Goal: Task Accomplishment & Management: Complete application form

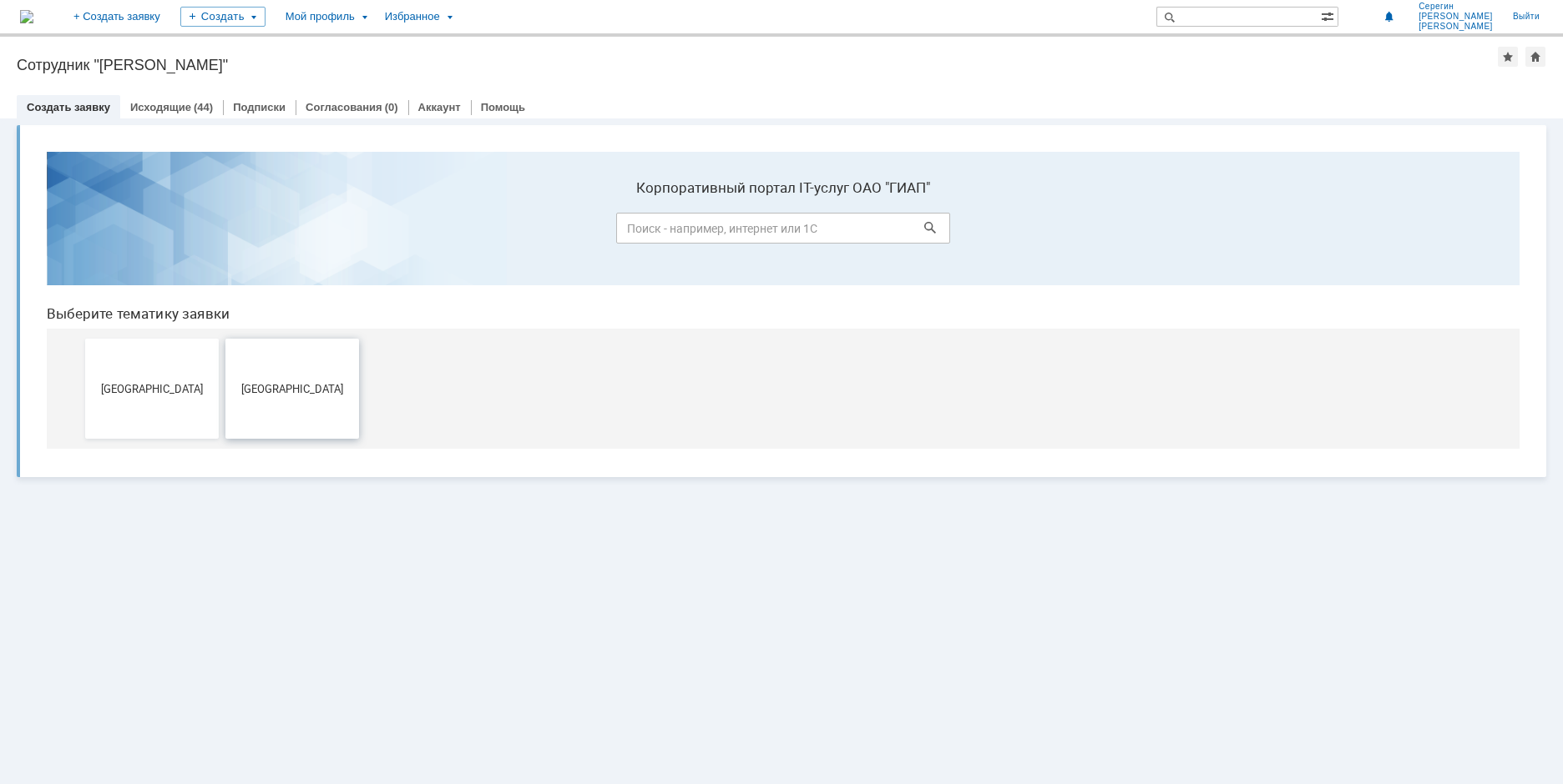
click at [287, 386] on span "[GEOGRAPHIC_DATA]" at bounding box center [292, 388] width 123 height 13
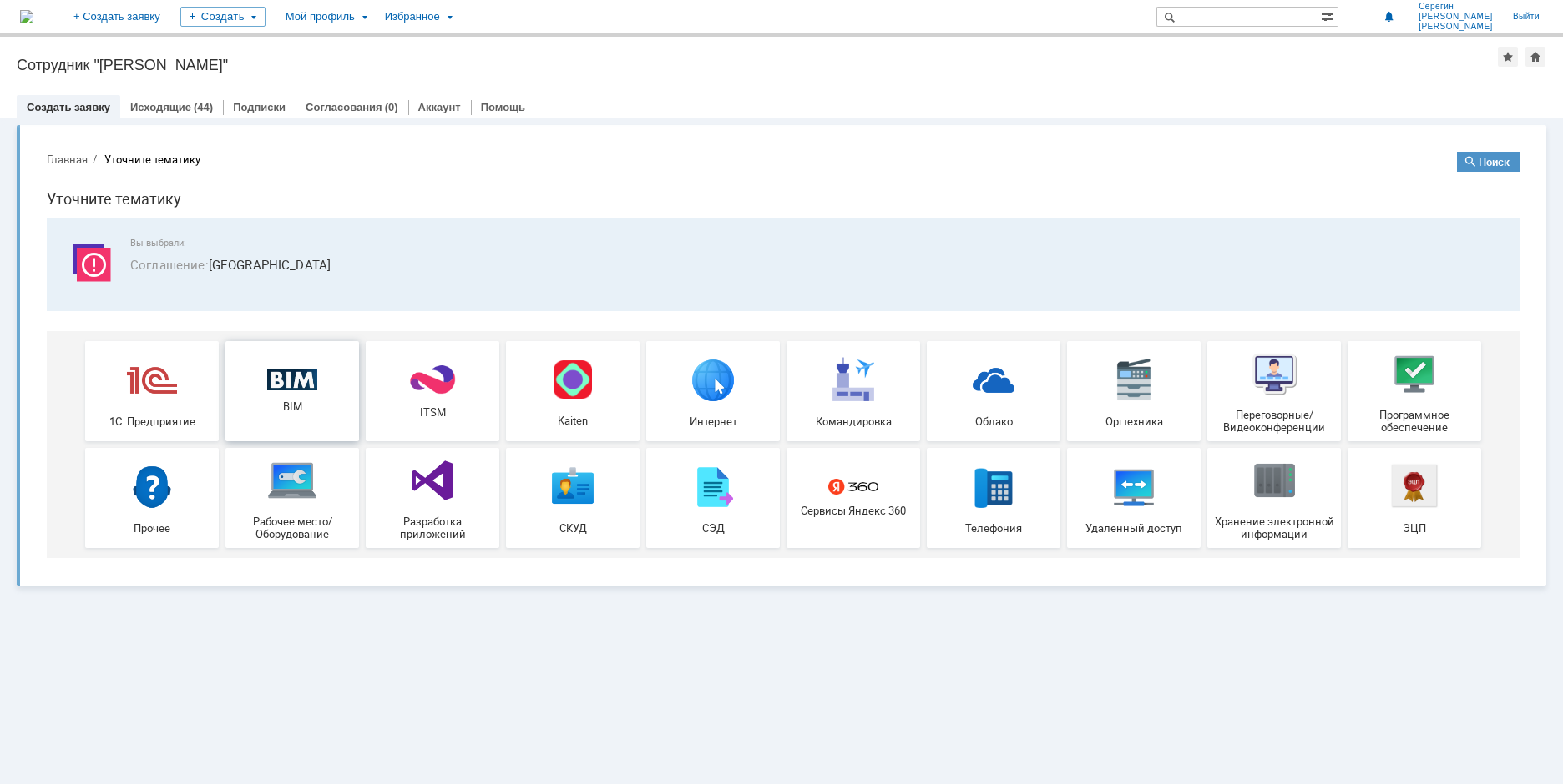
click at [286, 363] on link "BIM" at bounding box center [293, 392] width 134 height 100
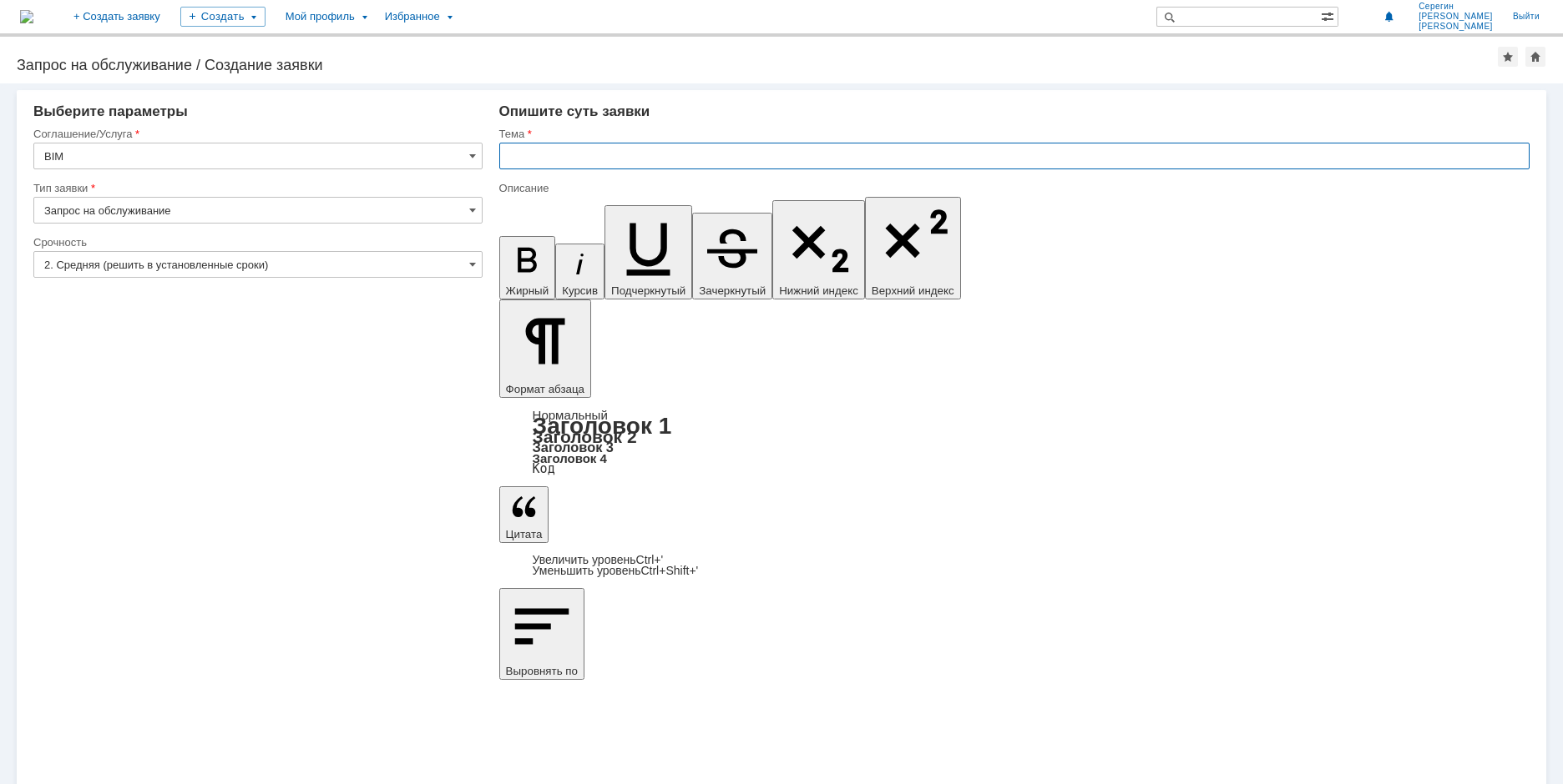
click at [539, 154] on input "text" at bounding box center [1015, 156] width 1031 height 27
type input "Кольцо накладное"
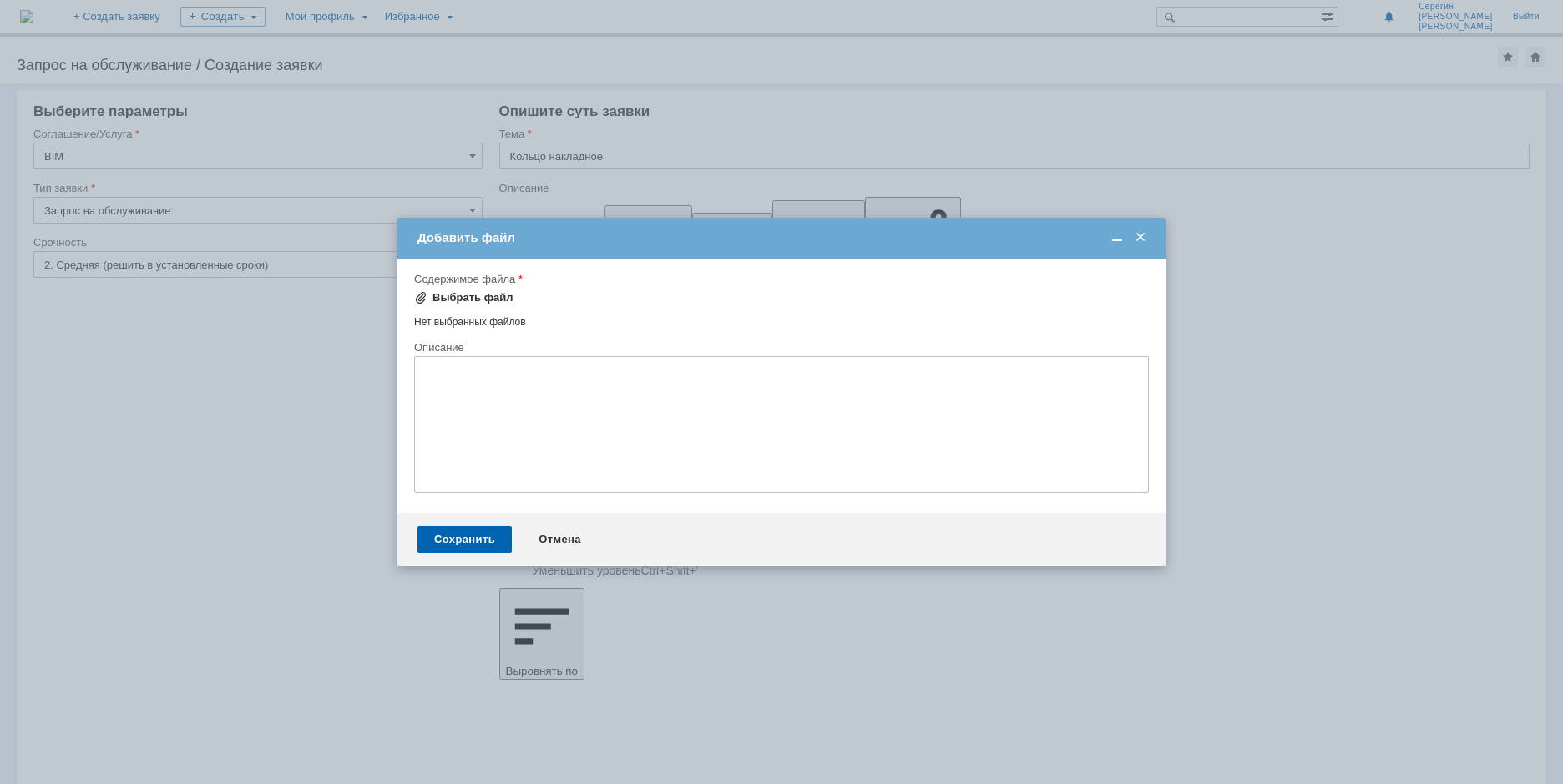
click at [422, 297] on span at bounding box center [421, 298] width 14 height 14
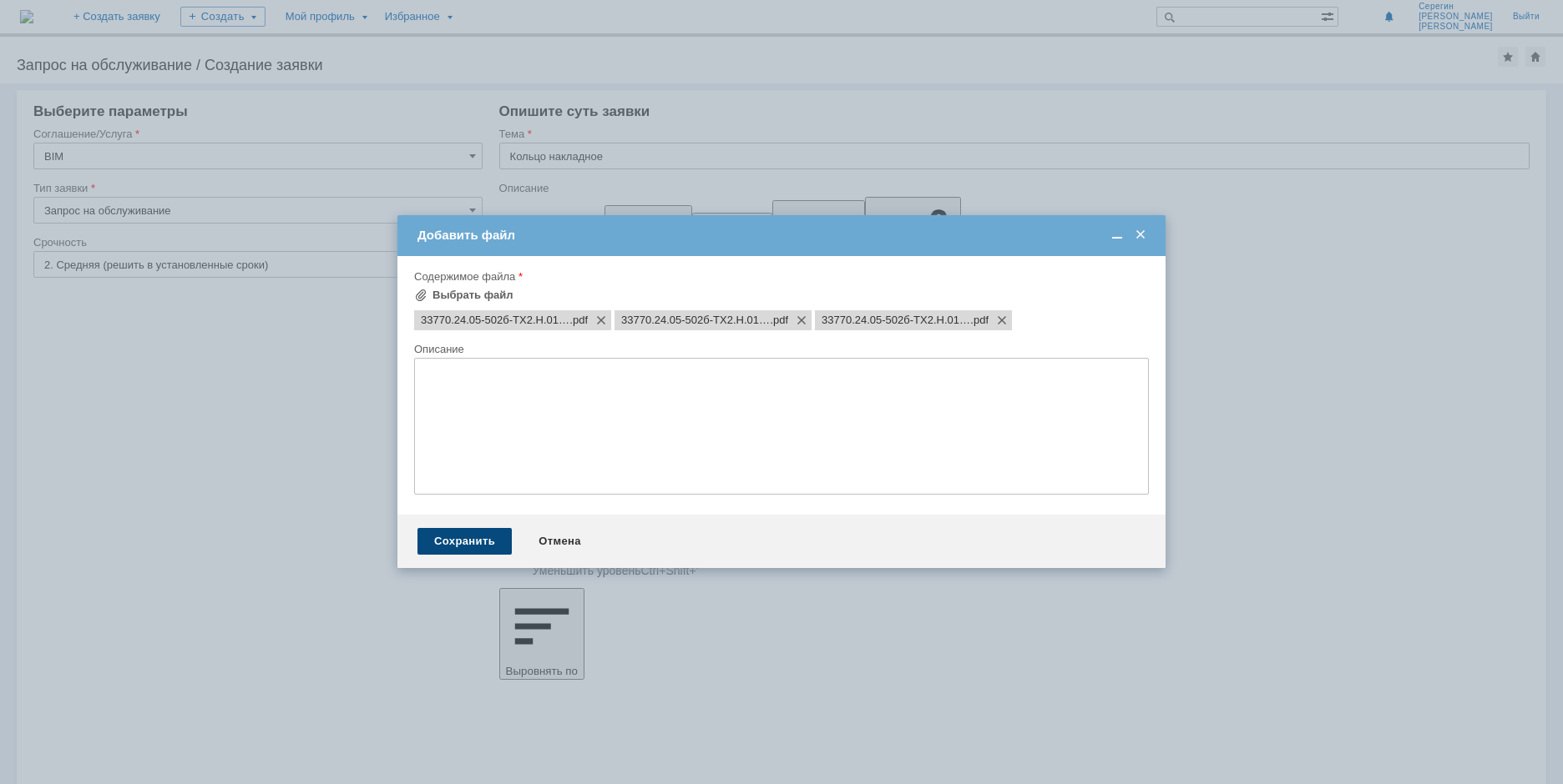
click at [475, 544] on div "Сохранить" at bounding box center [465, 541] width 95 height 27
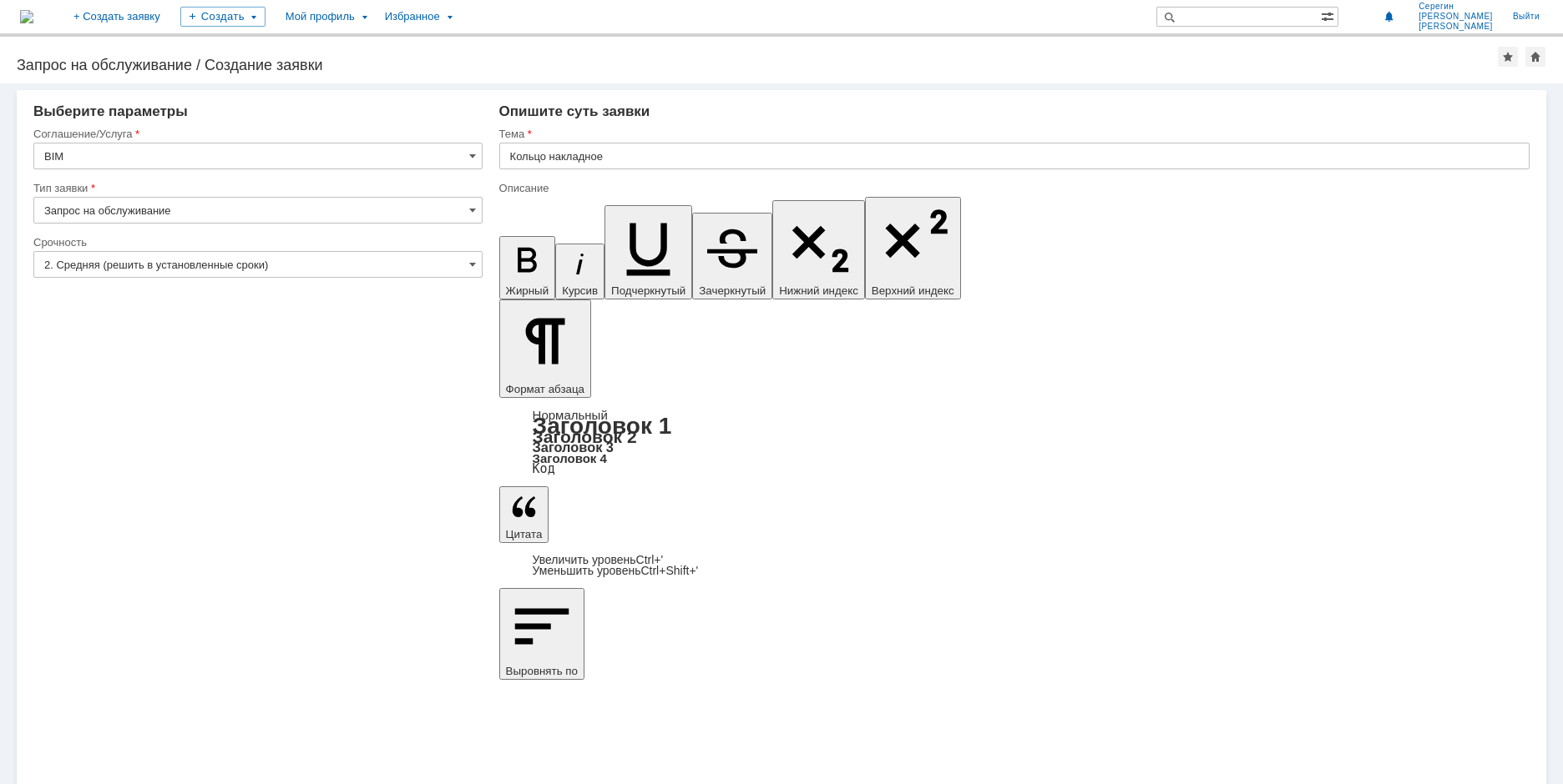
drag, startPoint x: 561, startPoint y: 5877, endPoint x: 566, endPoint y: 5886, distance: 10.3
